Goal: Book appointment/travel/reservation

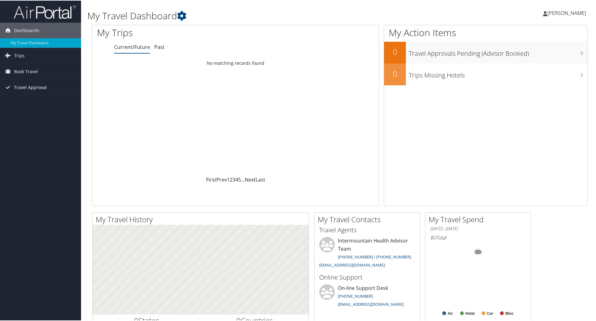
click at [33, 79] on span "Travel Approval" at bounding box center [30, 87] width 33 height 16
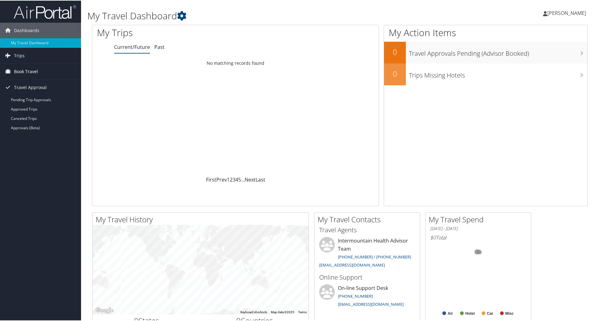
click at [33, 69] on span "Book Travel" at bounding box center [26, 71] width 24 height 16
click at [64, 105] on link "Book/Manage Online Trips" at bounding box center [40, 101] width 81 height 9
